Goal: Task Accomplishment & Management: Complete application form

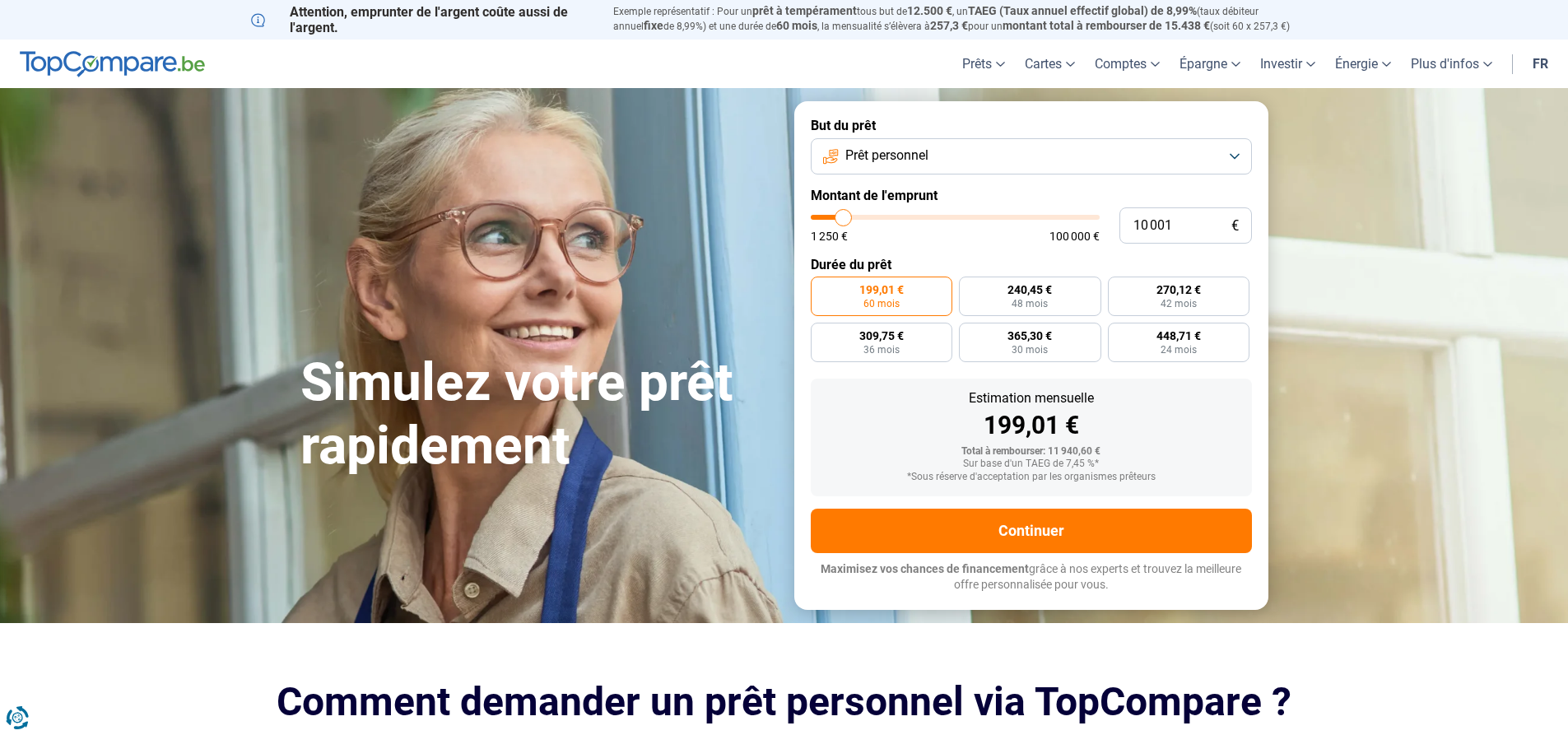
click at [1044, 148] on button "Prêt personnel" at bounding box center [1031, 156] width 441 height 36
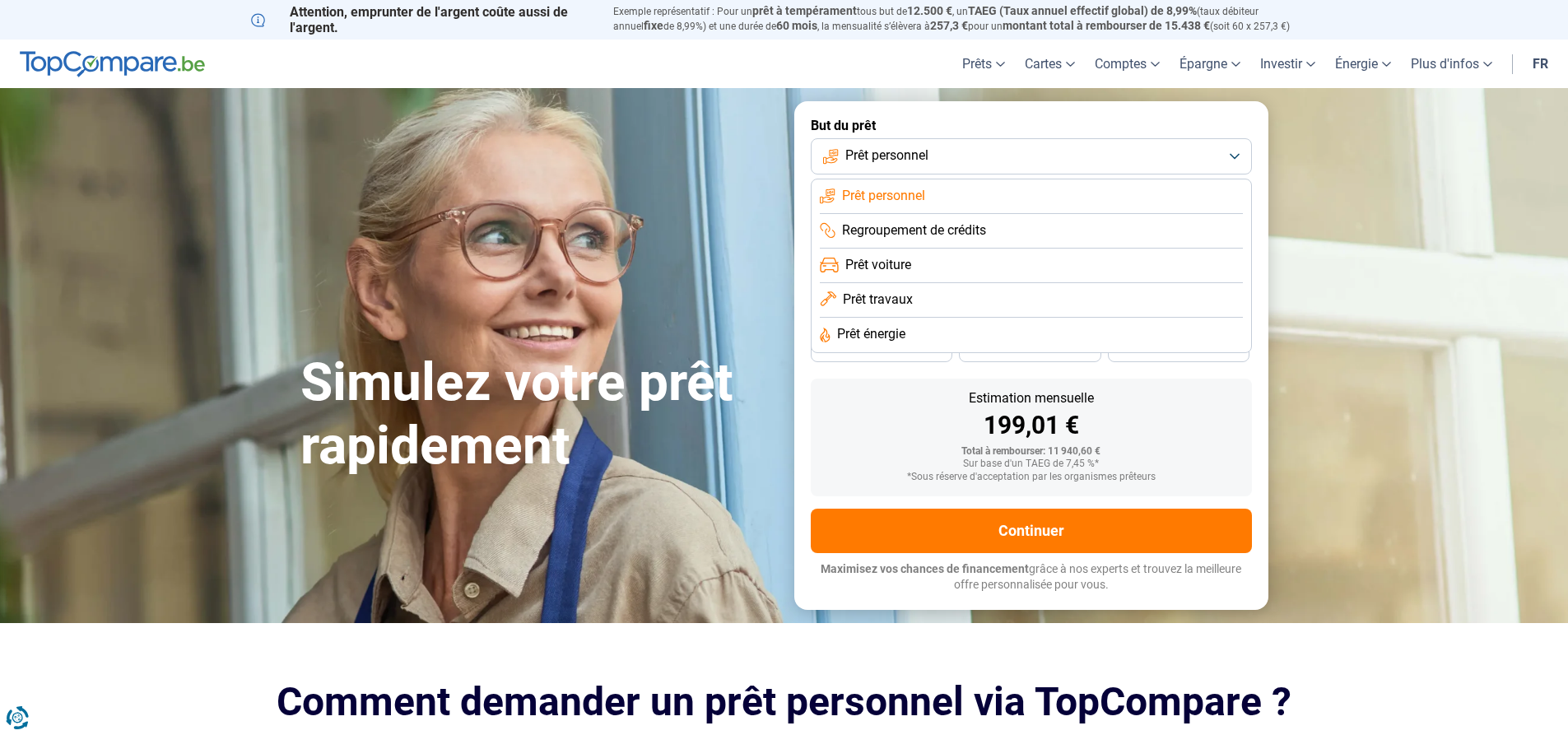
click at [869, 200] on span "Prêt personnel" at bounding box center [884, 195] width 83 height 18
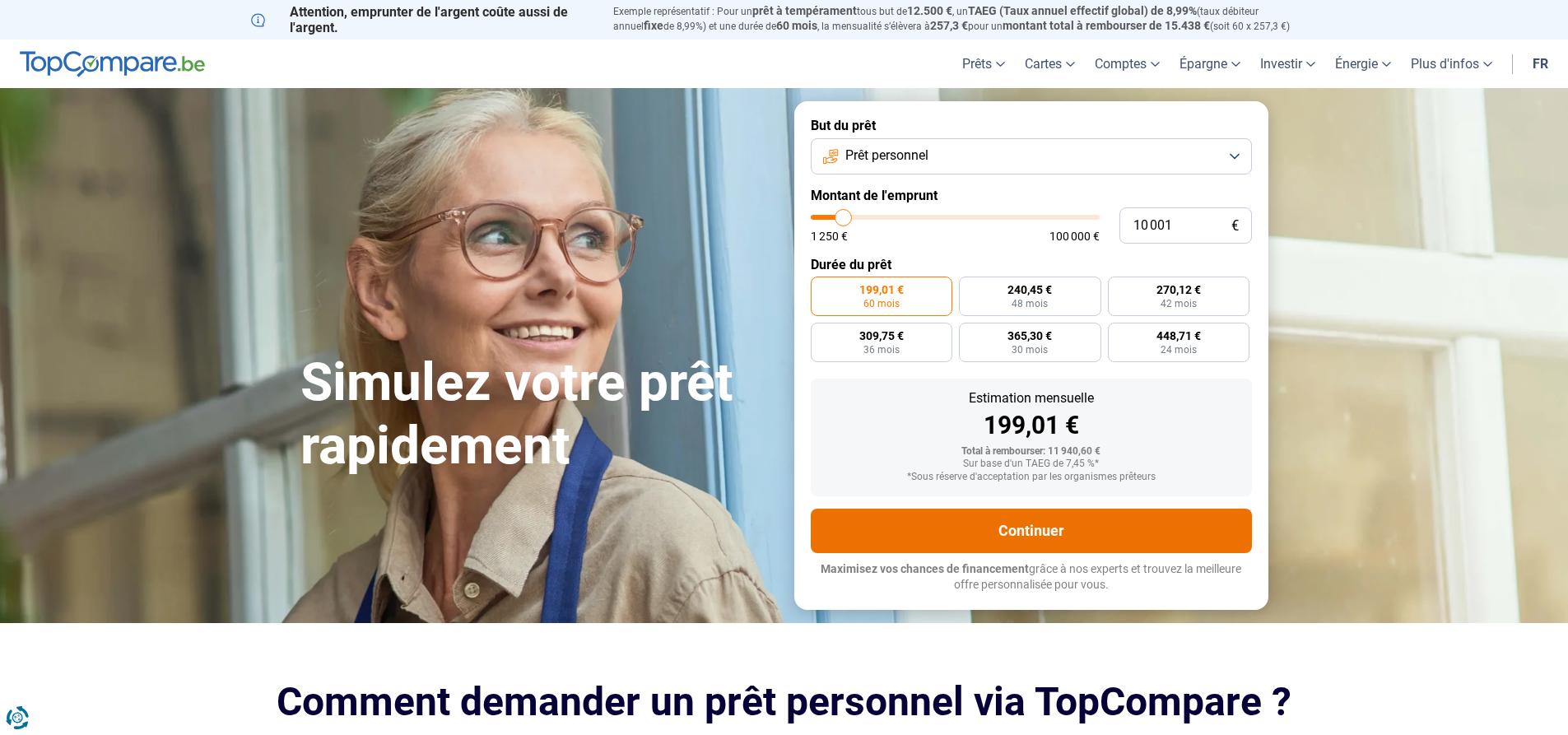
click at [1099, 525] on button "Continuer" at bounding box center [1031, 531] width 441 height 45
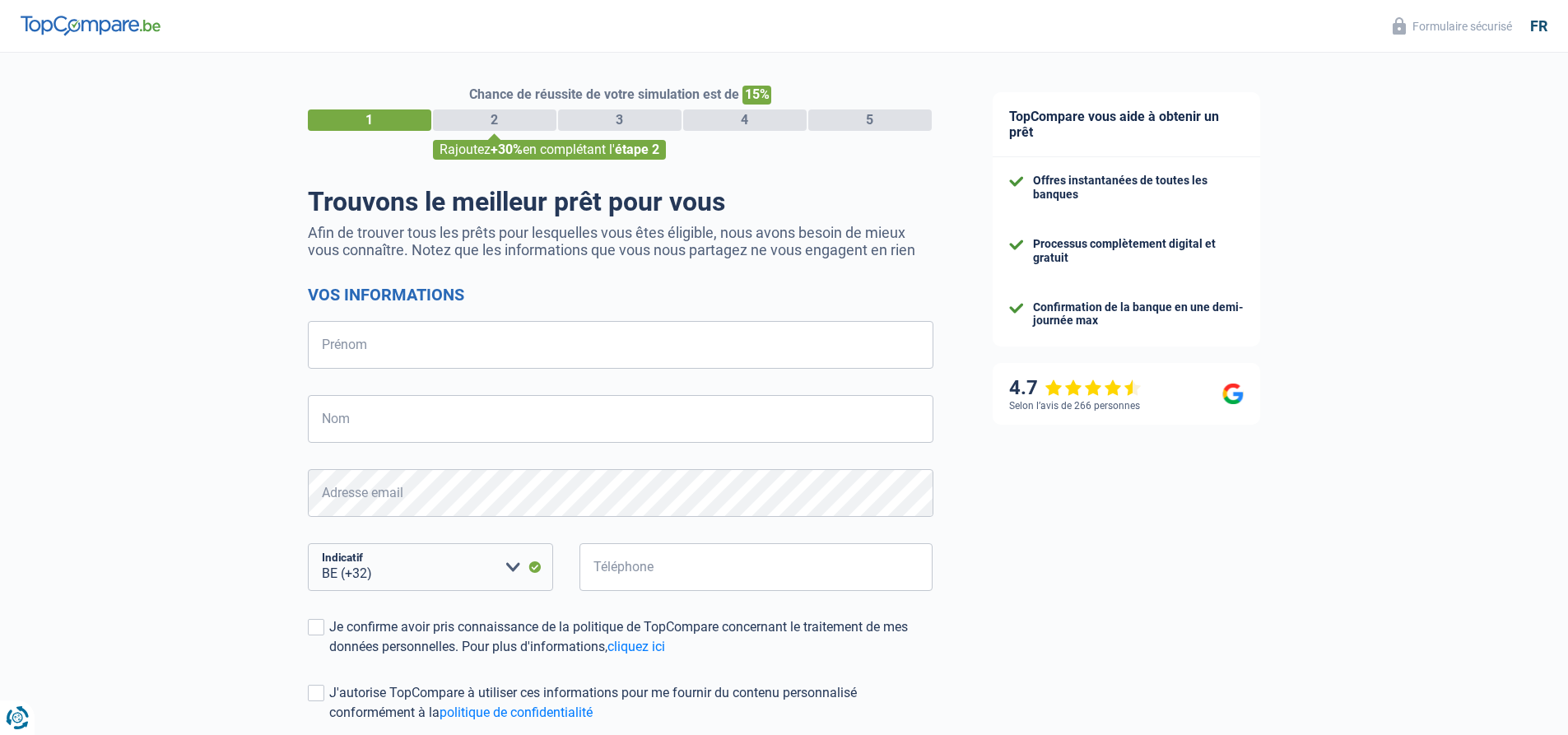
select select "32"
